Goal: Task Accomplishment & Management: Use online tool/utility

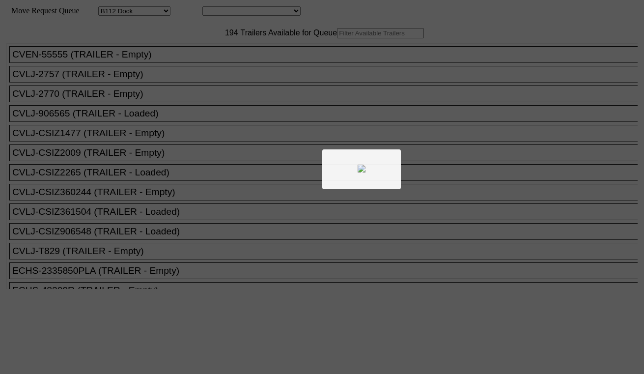
select select "121"
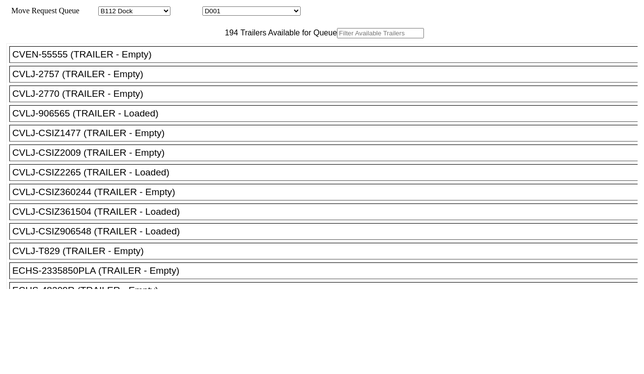
click at [337, 38] on input "text" at bounding box center [380, 33] width 87 height 10
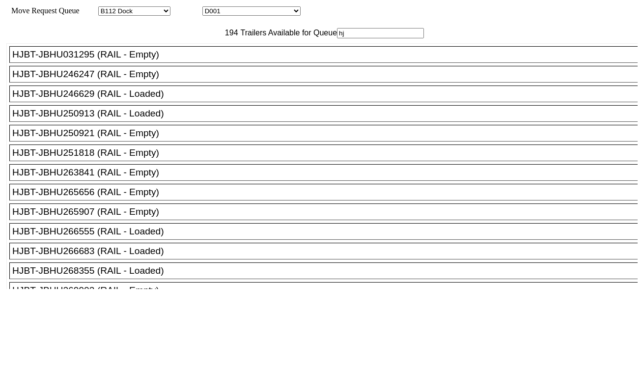
type input "hj"
click at [141, 178] on div "HJBT-JBHU263841 (RAIL - Empty)" at bounding box center [327, 172] width 631 height 11
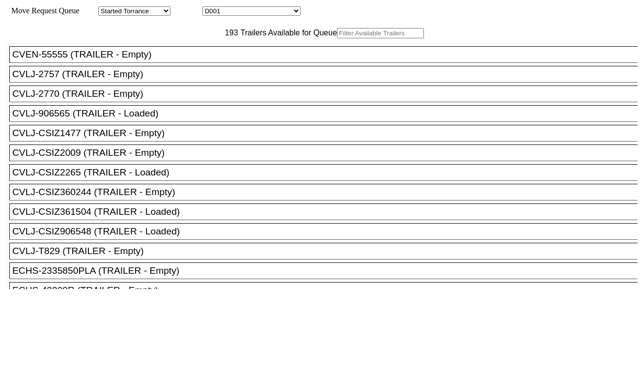
click at [337, 38] on input "text" at bounding box center [380, 33] width 87 height 10
paste input "UMXU632380"
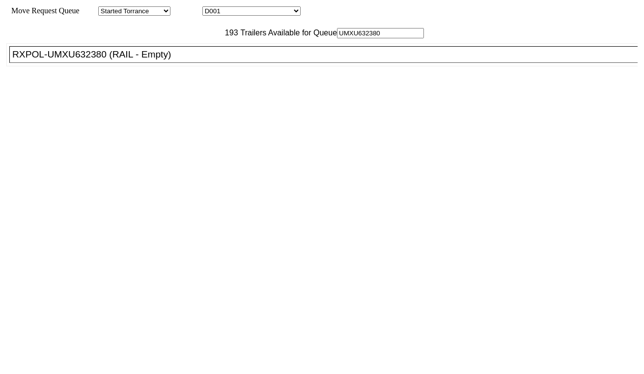
type input "UMXU632380"
click at [172, 60] on div "RXPOL-UMXU632380 (RAIL - Empty)" at bounding box center [327, 54] width 631 height 11
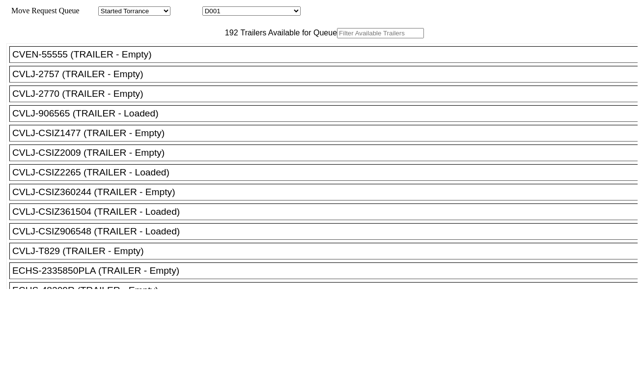
click at [337, 38] on input "text" at bounding box center [380, 33] width 87 height 10
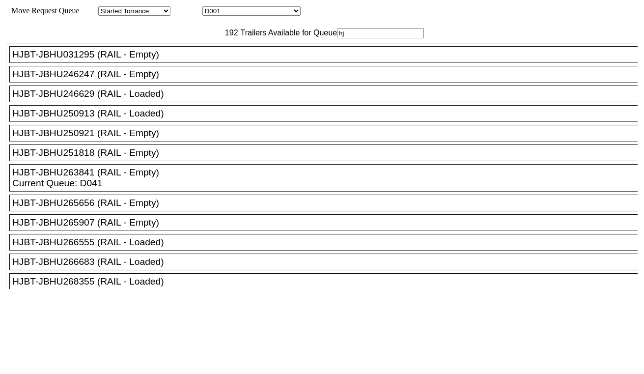
type input "hj"
click at [187, 208] on div "HJBT-JBHU265656 (RAIL - Empty)" at bounding box center [327, 203] width 631 height 11
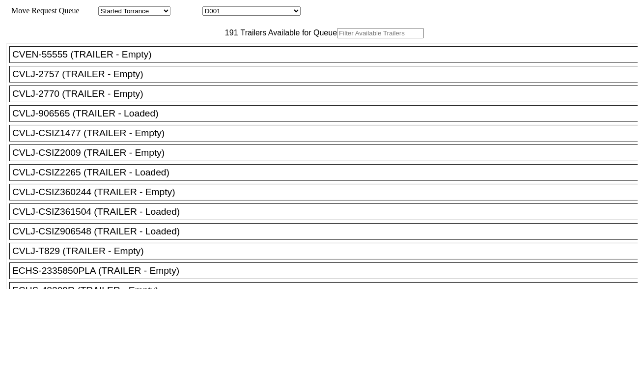
click at [337, 38] on input "text" at bounding box center [380, 33] width 87 height 10
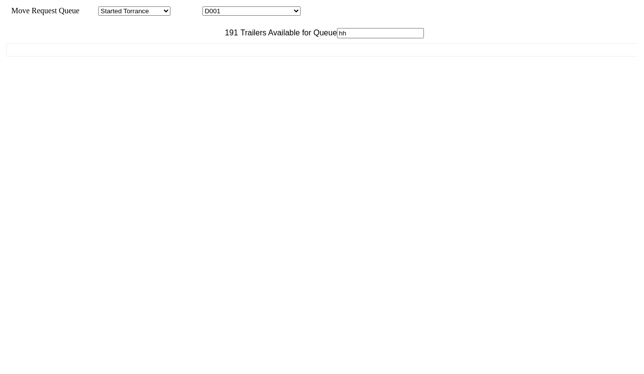
drag, startPoint x: 209, startPoint y: 55, endPoint x: 127, endPoint y: 64, distance: 83.1
click at [127, 64] on div "191 Trailers Available for Queue hh CVEN-55555 (TRAILER - Empty) CVLJ-2757 (TRA…" at bounding box center [321, 158] width 631 height 261
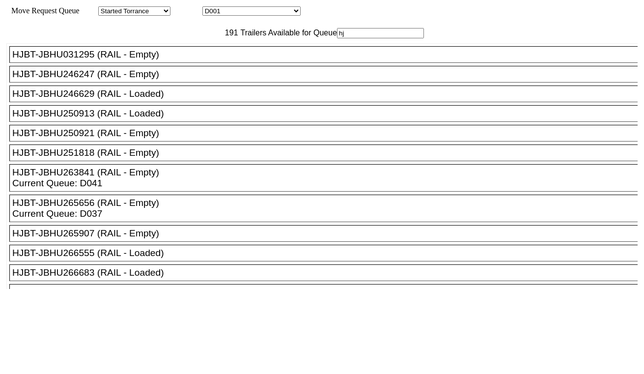
type input "hj"
click at [165, 139] on div "HJBT-JBHU250921 (RAIL - Empty)" at bounding box center [327, 133] width 631 height 11
